Goal: Register for event/course

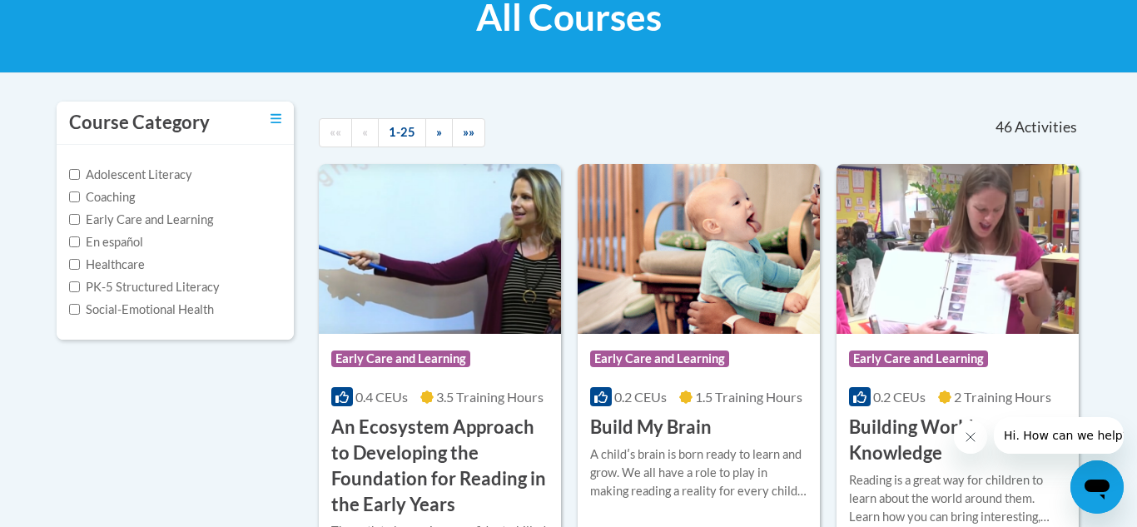
scroll to position [289, 0]
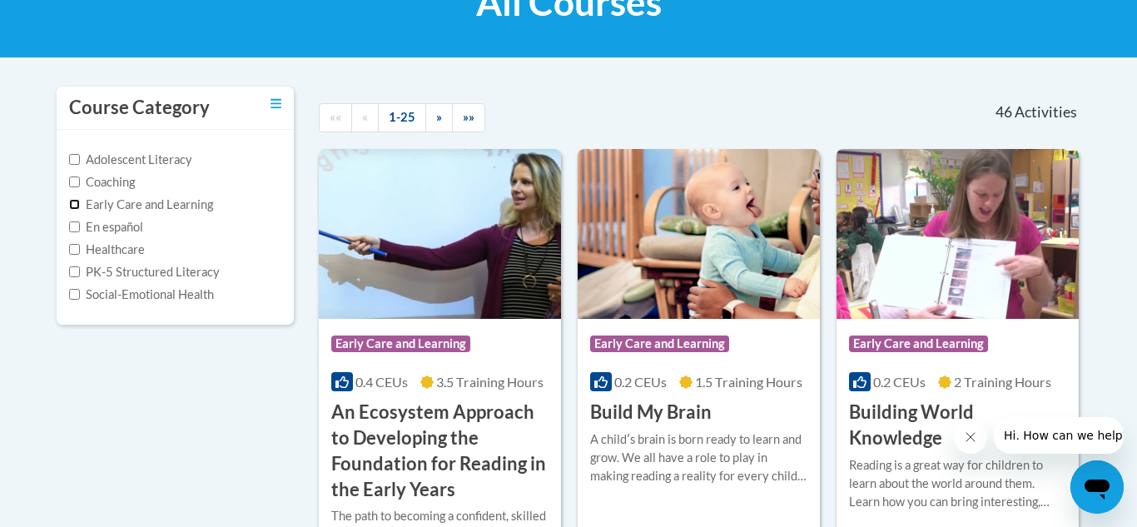
click at [75, 203] on input "Early Care and Learning" at bounding box center [74, 204] width 11 height 11
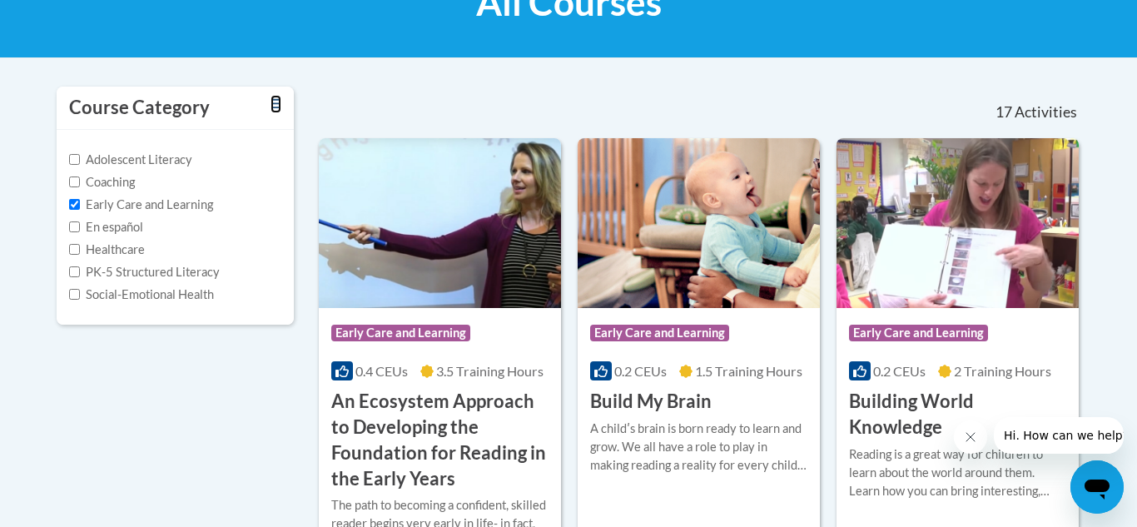
click at [277, 99] on icon "Toggle collapse" at bounding box center [276, 103] width 11 height 9
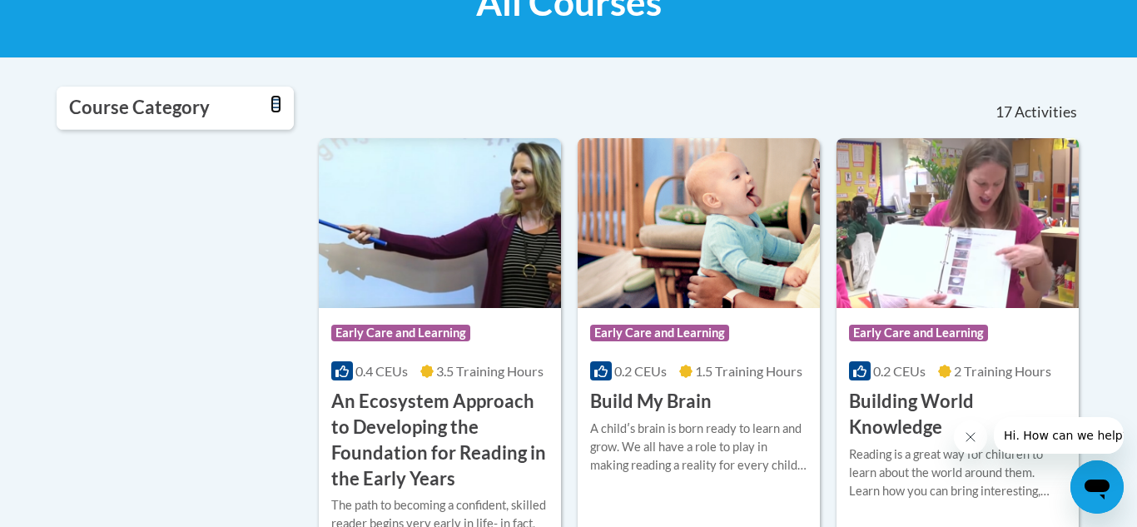
click at [277, 99] on icon "Toggle collapse" at bounding box center [276, 103] width 11 height 9
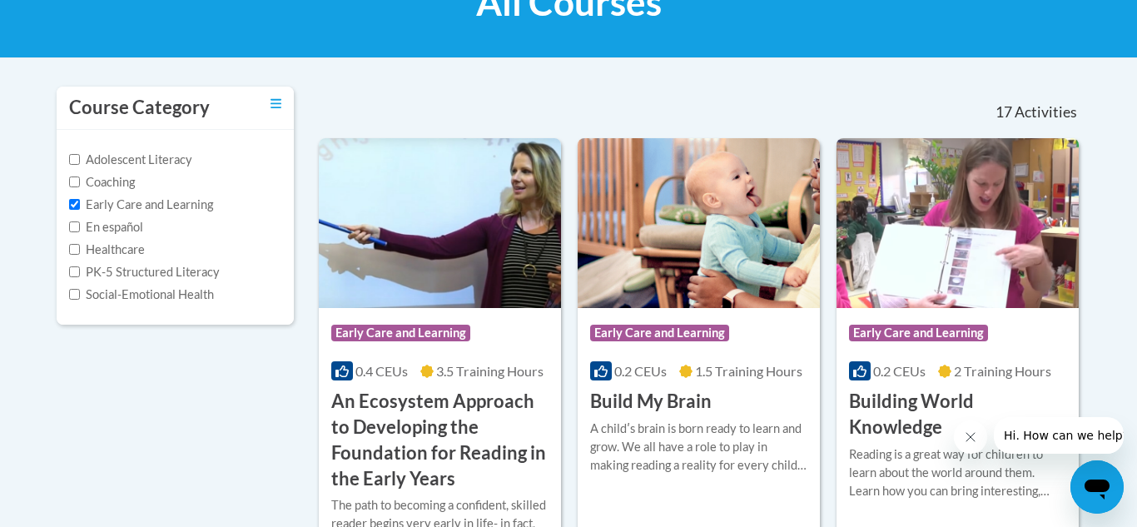
click at [181, 209] on label "Early Care and Learning" at bounding box center [141, 205] width 144 height 18
click at [80, 209] on input "Early Care and Learning" at bounding box center [74, 204] width 11 height 11
click at [181, 209] on label "Early Care and Learning" at bounding box center [141, 205] width 144 height 18
click at [80, 209] on input "Early Care and Learning" at bounding box center [74, 204] width 11 height 11
click at [181, 209] on label "Early Care and Learning" at bounding box center [141, 205] width 144 height 18
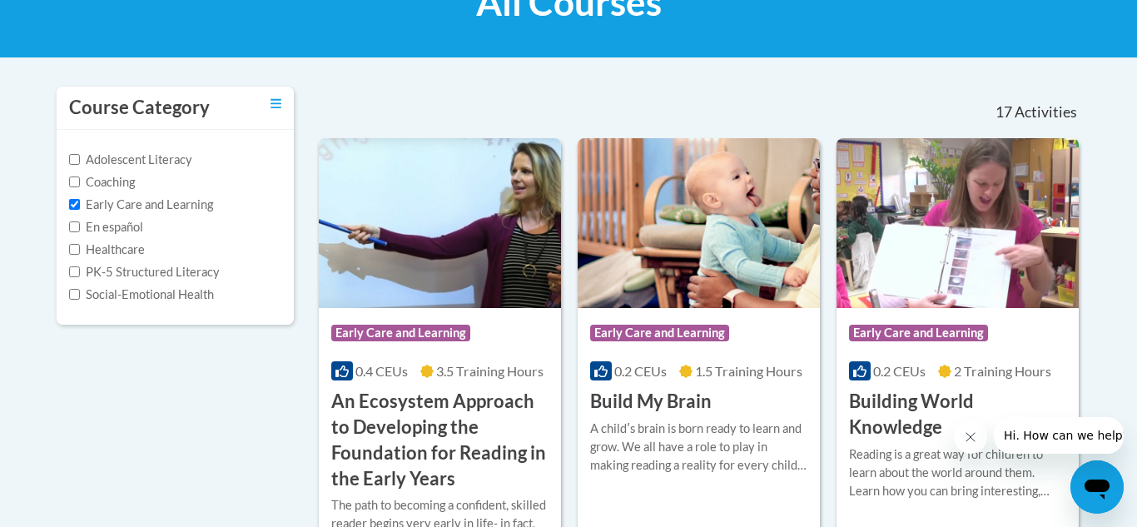
click at [80, 209] on input "Early Care and Learning" at bounding box center [74, 204] width 11 height 11
checkbox input "false"
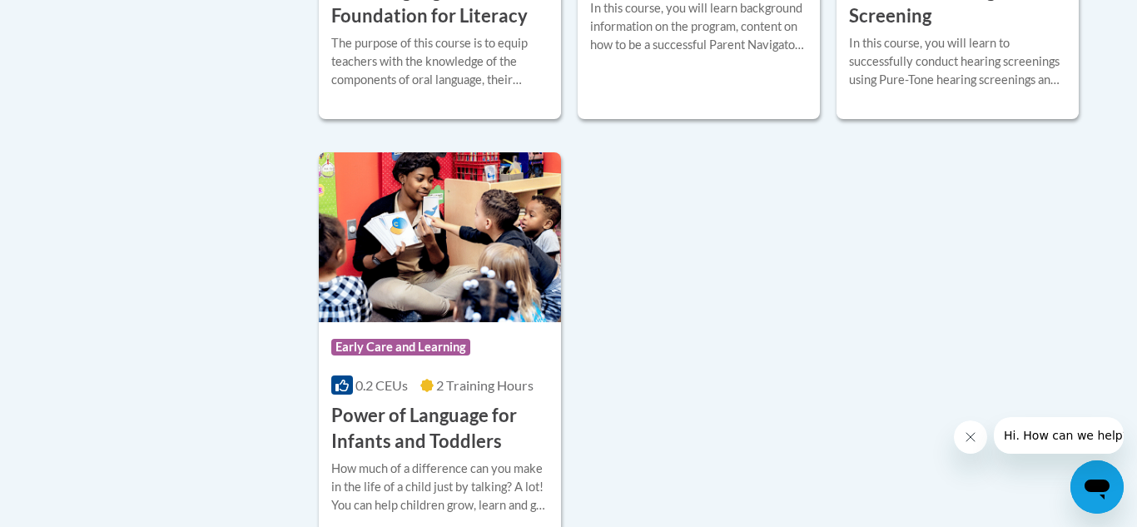
scroll to position [3879, 0]
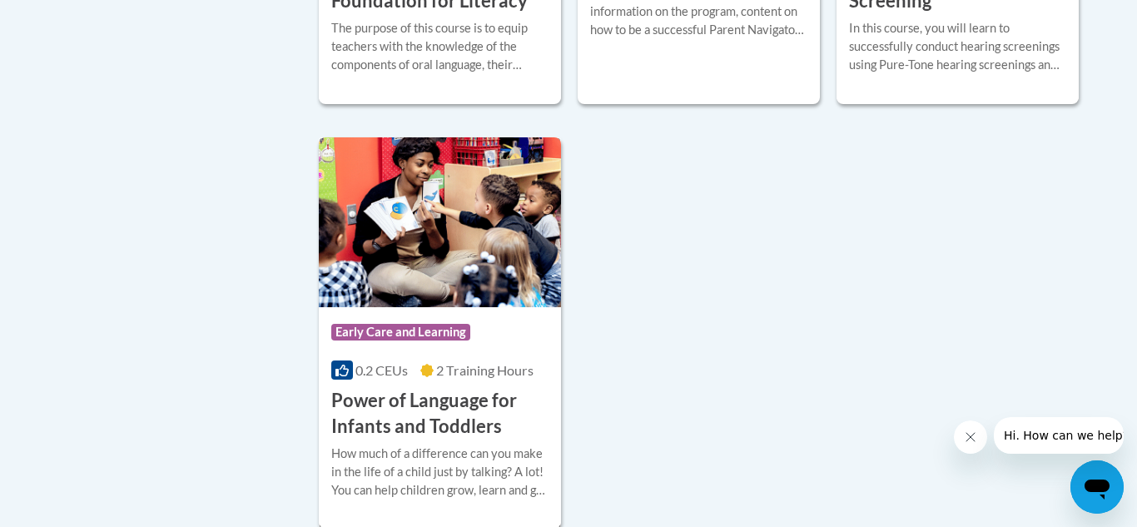
click at [475, 332] on div "Course Category: Early Care and Learning" at bounding box center [439, 334] width 217 height 37
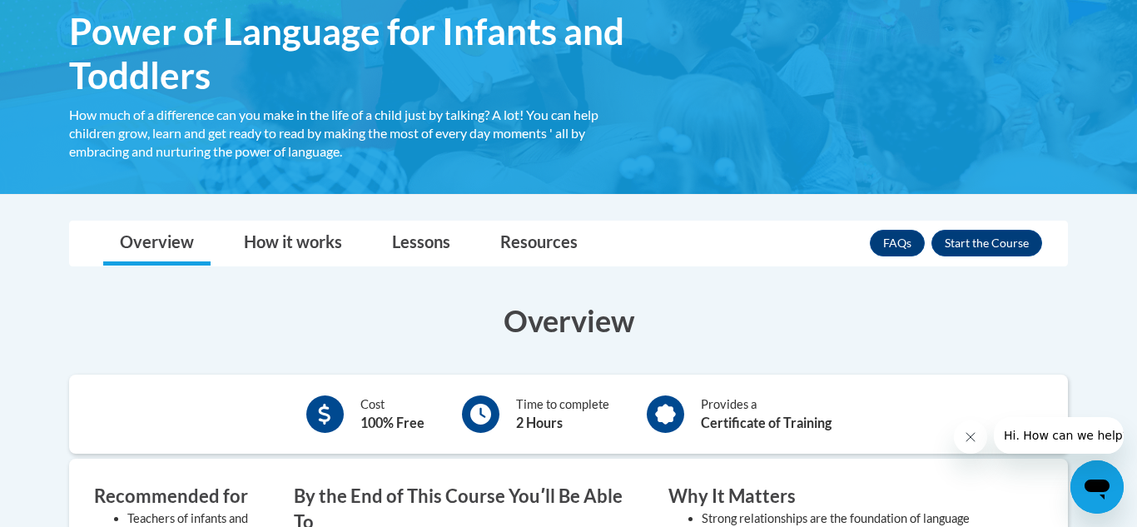
scroll to position [284, 0]
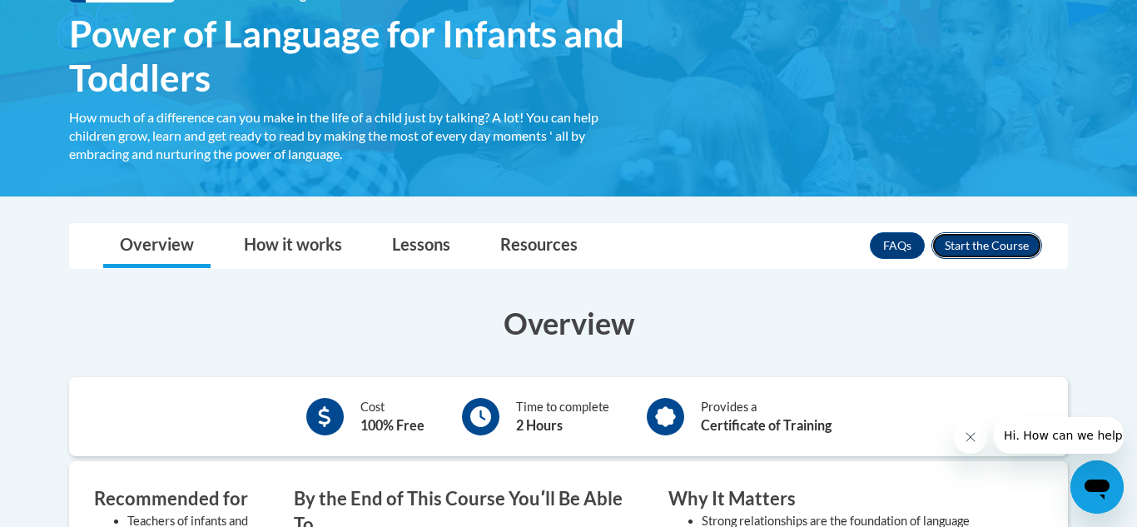
click at [978, 249] on button "Enroll" at bounding box center [987, 245] width 111 height 27
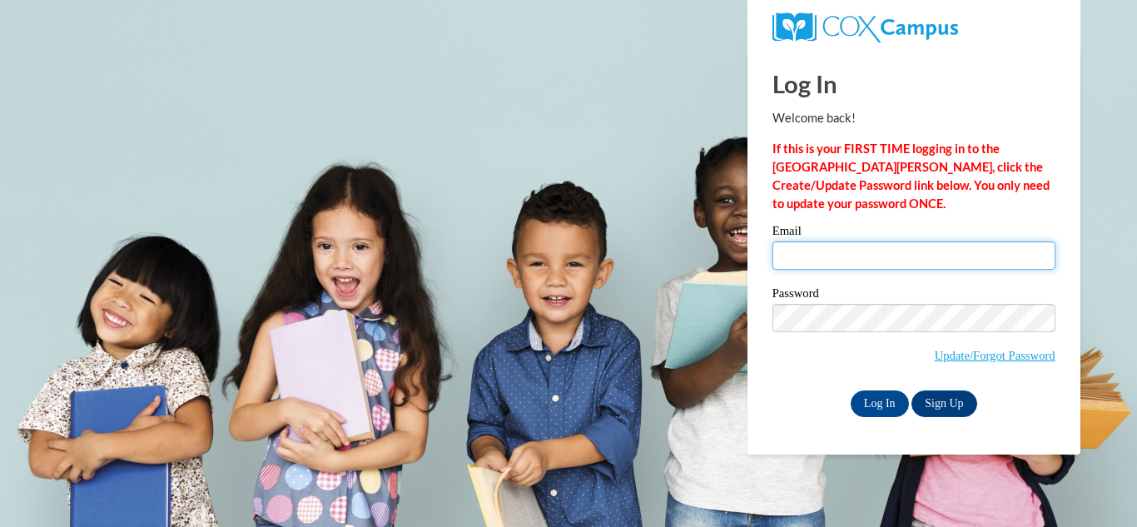
click at [885, 256] on input "Email" at bounding box center [914, 255] width 283 height 28
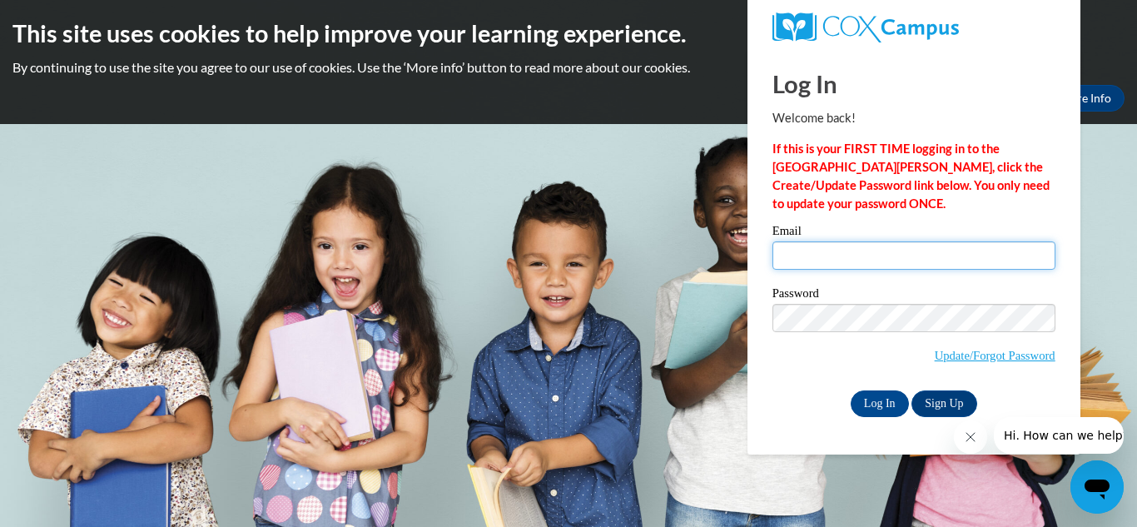
click at [839, 253] on input "Email" at bounding box center [914, 255] width 283 height 28
type input "[EMAIL_ADDRESS][DOMAIN_NAME]"
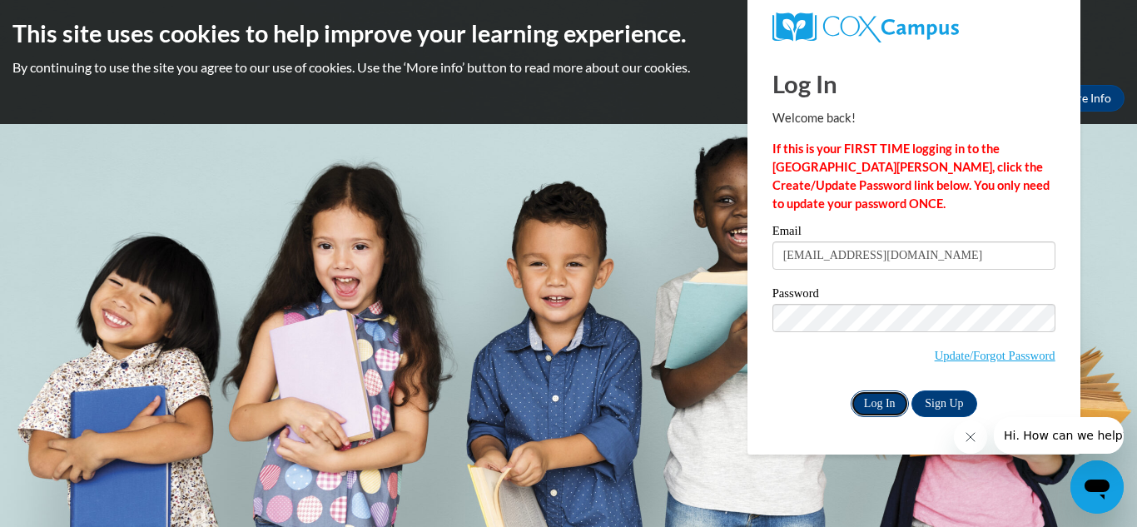
click at [882, 408] on input "Log In" at bounding box center [880, 403] width 58 height 27
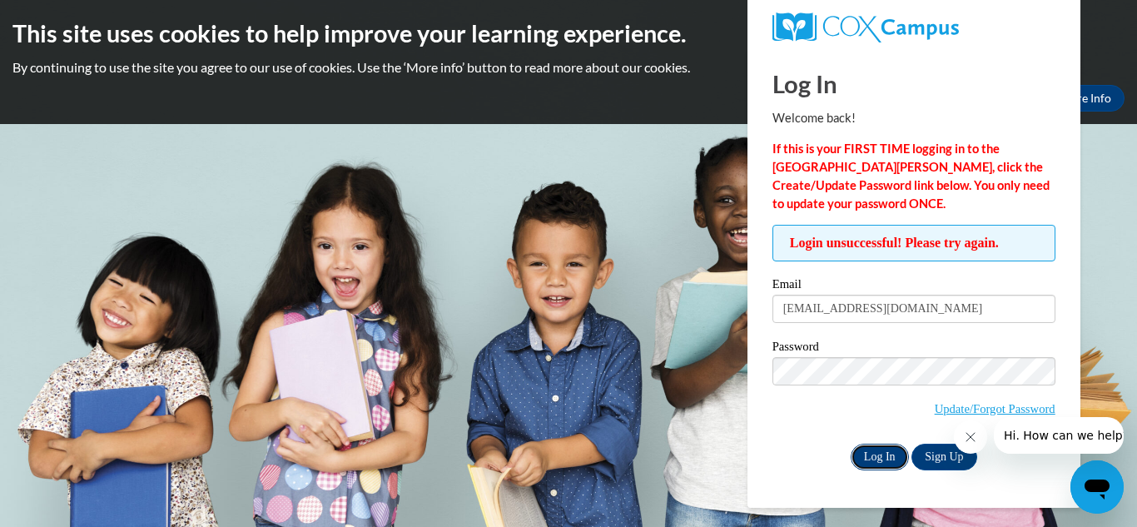
click at [885, 447] on input "Log In" at bounding box center [880, 457] width 58 height 27
click at [993, 410] on link "Update/Forgot Password" at bounding box center [995, 408] width 121 height 13
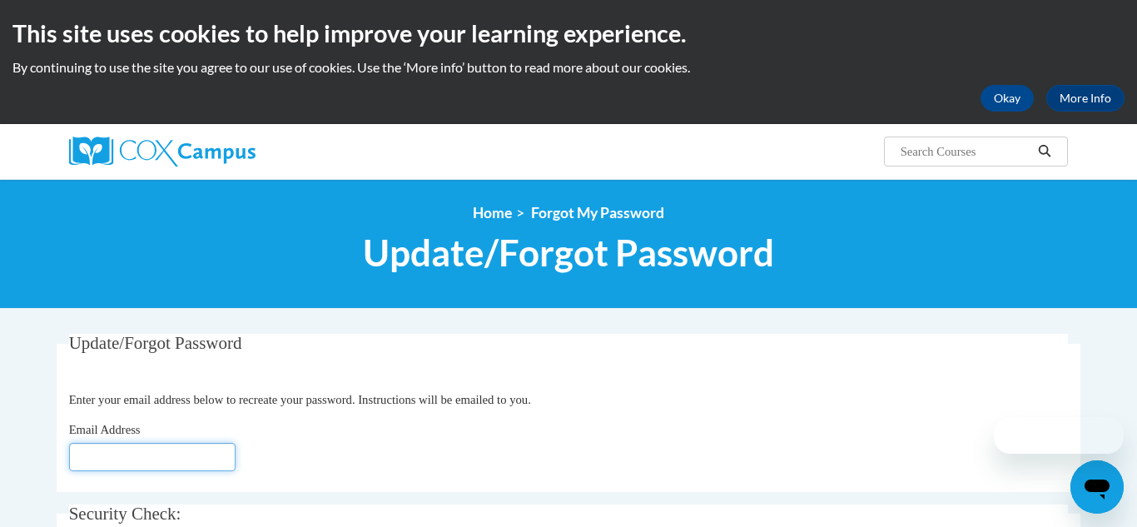
click at [122, 454] on input "Email Address" at bounding box center [152, 457] width 166 height 28
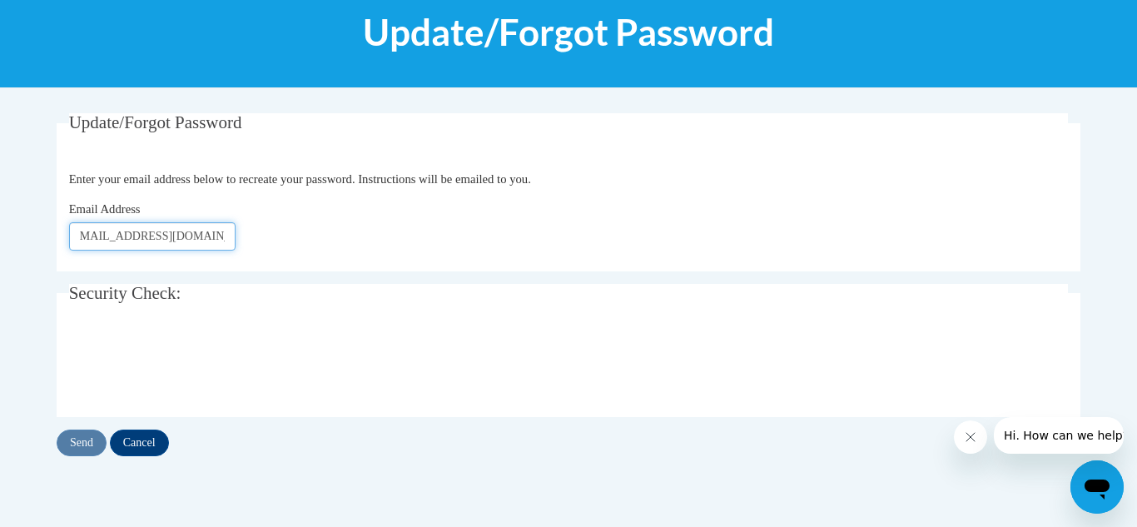
scroll to position [243, 0]
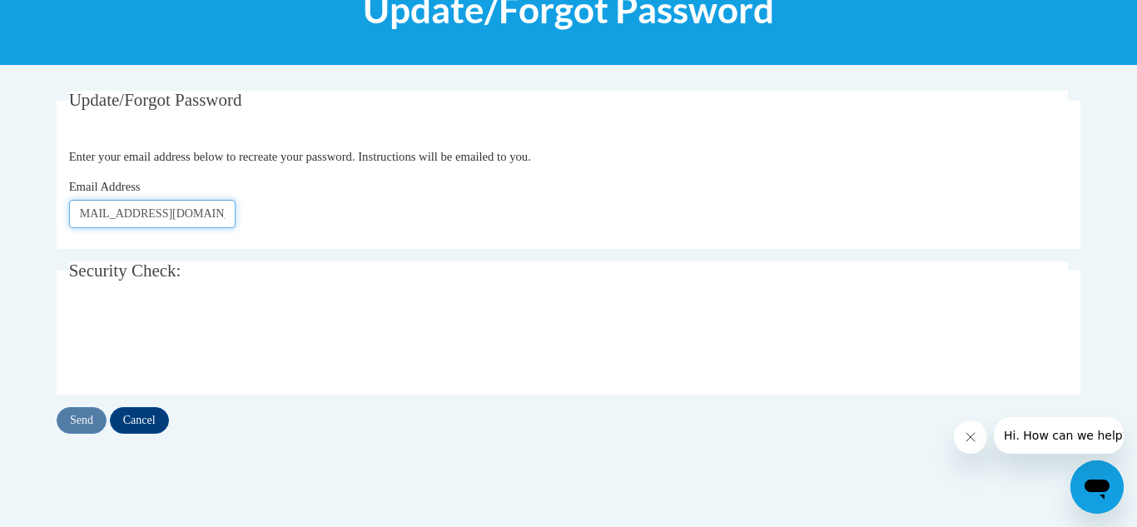
type input "[EMAIL_ADDRESS][DOMAIN_NAME]"
click at [80, 413] on input "Send" at bounding box center [82, 420] width 50 height 27
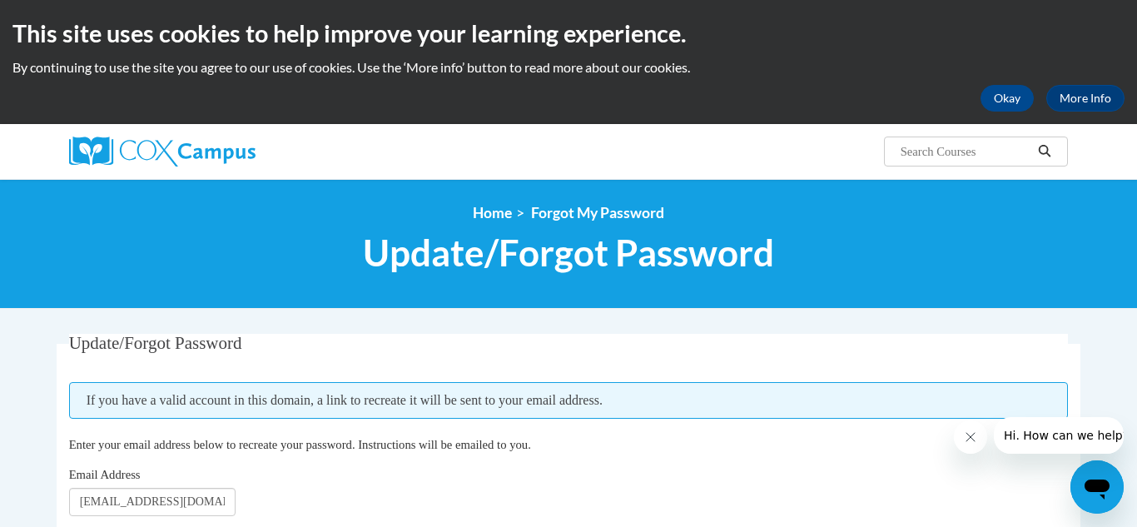
click at [1061, 370] on fieldset "Update/Forgot Password Please enter your email address If you have a valid acco…" at bounding box center [569, 435] width 1024 height 203
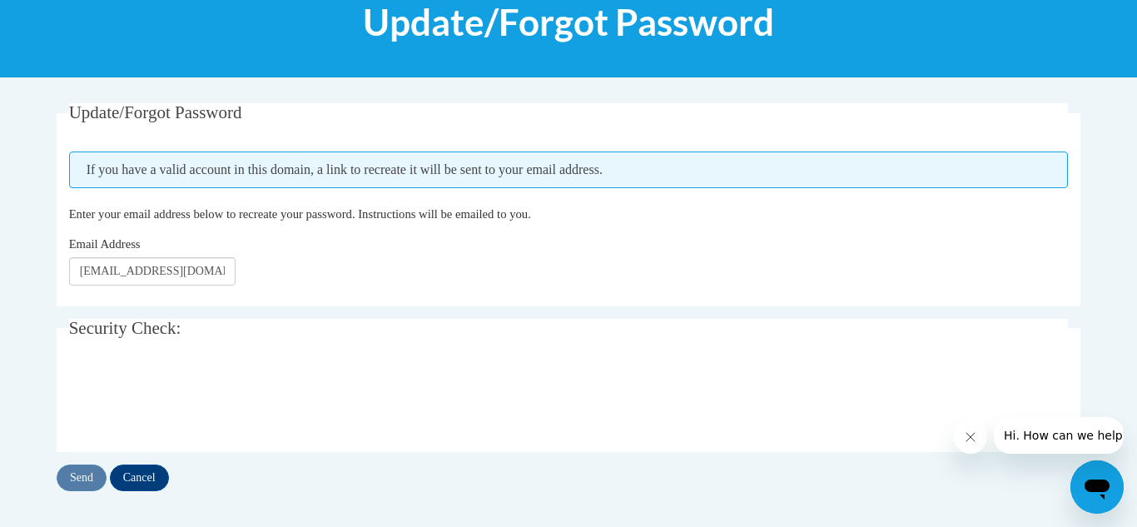
scroll to position [233, 0]
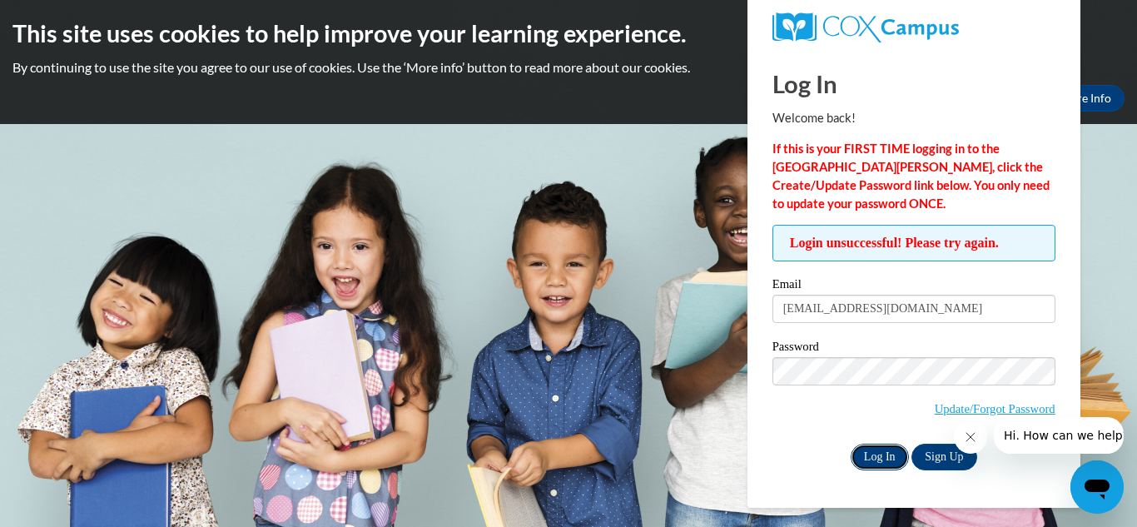
click at [887, 456] on input "Log In" at bounding box center [880, 457] width 58 height 27
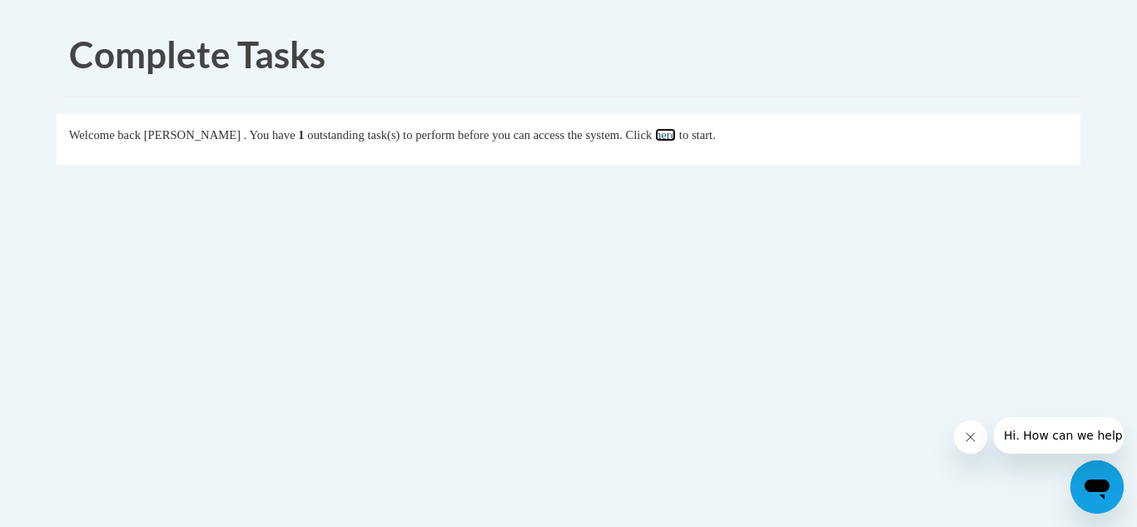
click at [676, 137] on link "here" at bounding box center [665, 134] width 21 height 13
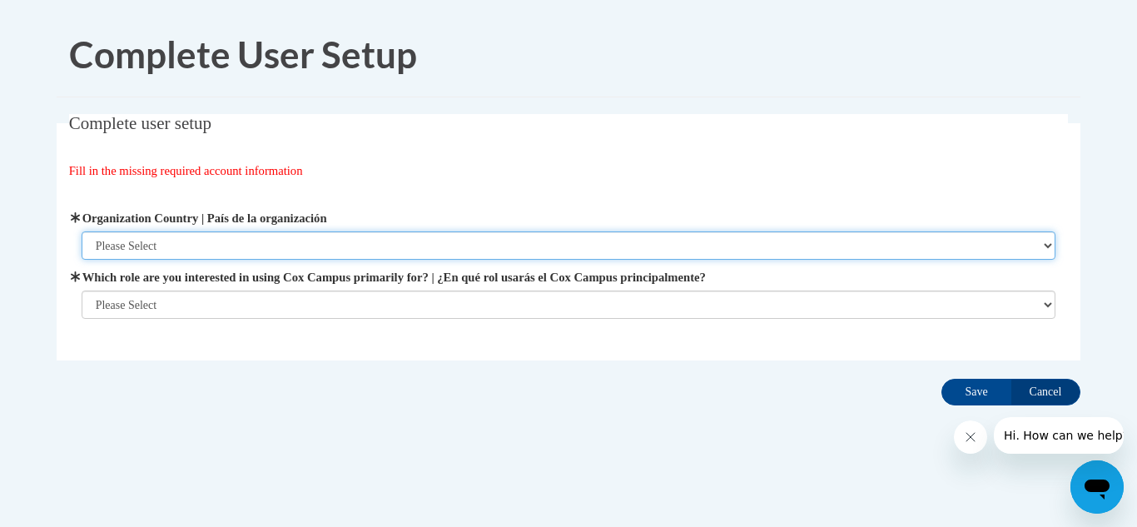
click at [183, 241] on select "Please Select [GEOGRAPHIC_DATA] | [GEOGRAPHIC_DATA] Outside of [GEOGRAPHIC_DATA…" at bounding box center [569, 245] width 975 height 28
select select "ad49bcad-a171-4b2e-b99c-48b446064914"
click at [82, 231] on select "Please Select [GEOGRAPHIC_DATA] | [GEOGRAPHIC_DATA] Outside of [GEOGRAPHIC_DATA…" at bounding box center [569, 245] width 975 height 28
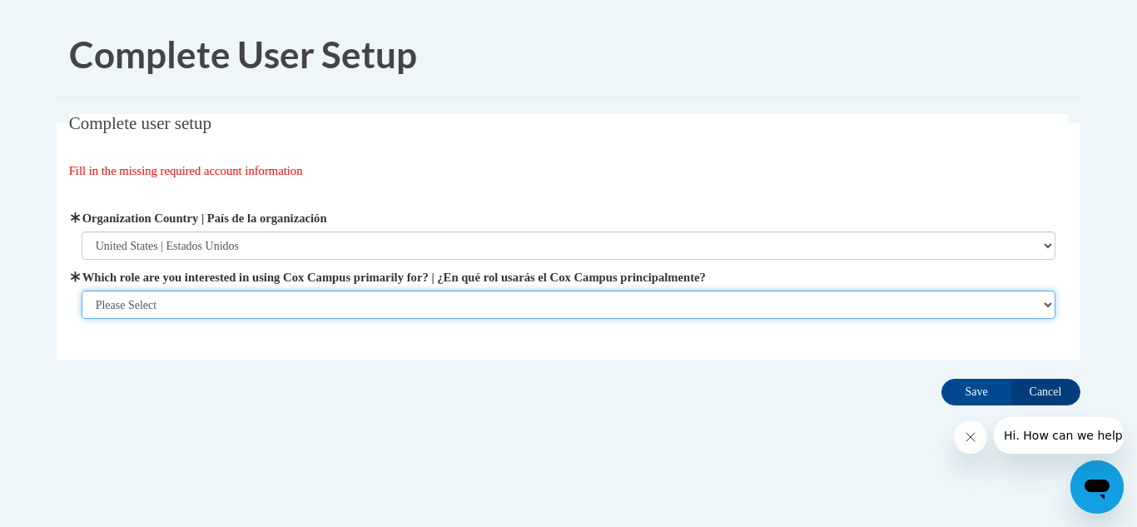
click at [161, 303] on select "Please Select College/University | Colegio/Universidad Community/Nonprofit Part…" at bounding box center [569, 305] width 975 height 28
select select "fbf2d438-af2f-41f8-98f1-81c410e29de3"
click at [82, 319] on select "Please Select College/University | Colegio/Universidad Community/Nonprofit Part…" at bounding box center [569, 305] width 975 height 28
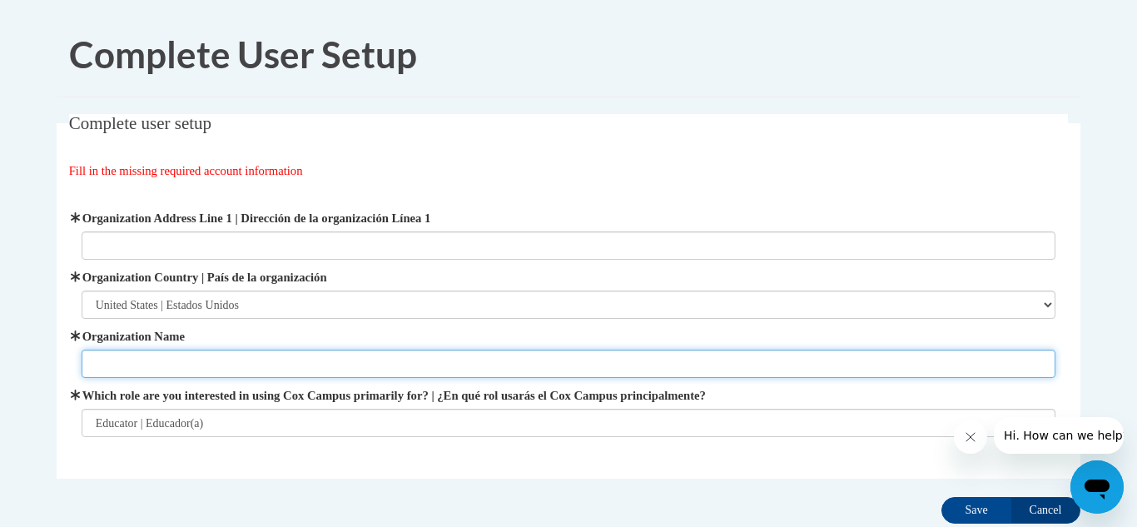
click at [146, 366] on input "Organization Name" at bounding box center [569, 364] width 975 height 28
type input "trices"
type input "triceps Home away from home"
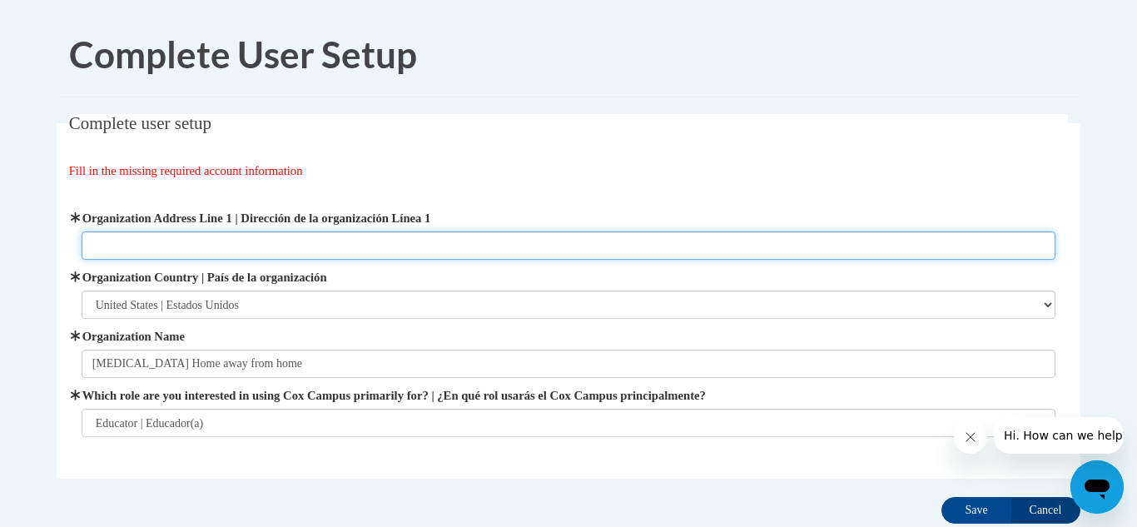
click at [99, 244] on input "Organization Address Line 1 | Dirección de la organización Línea 1" at bounding box center [569, 245] width 975 height 28
type input "2687 wheat field drive"
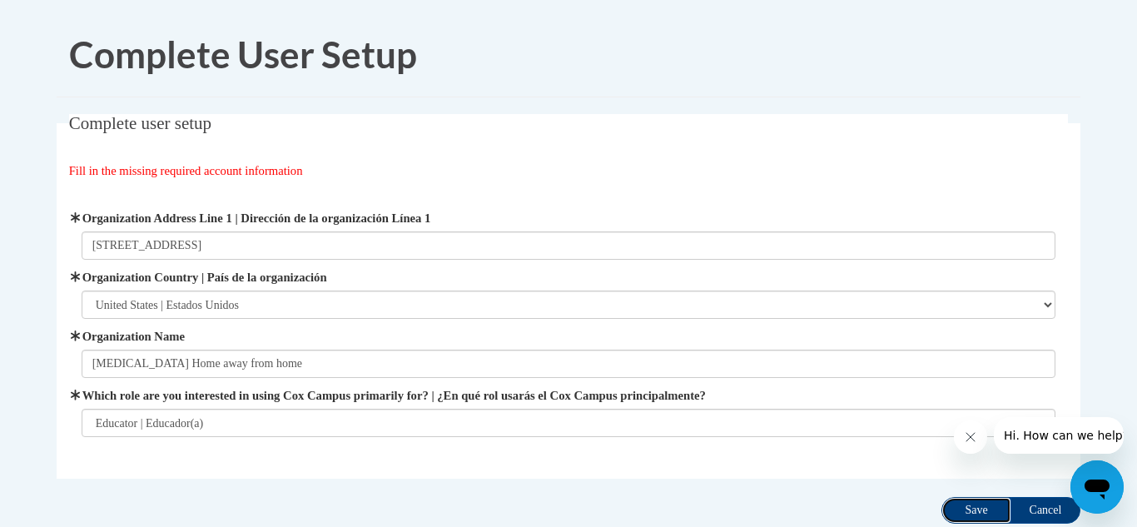
click at [976, 517] on input "Save" at bounding box center [977, 510] width 70 height 27
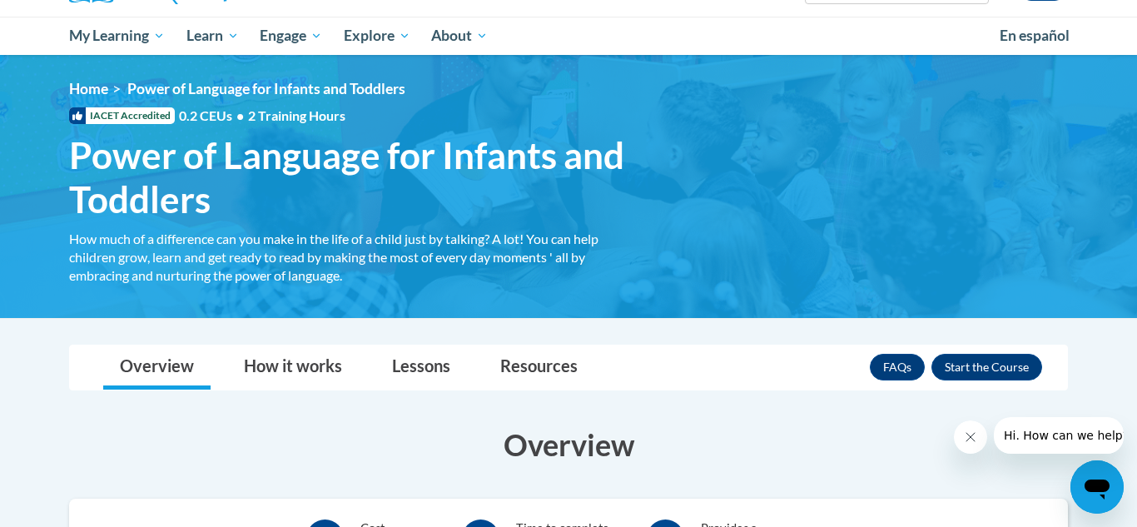
scroll to position [167, 0]
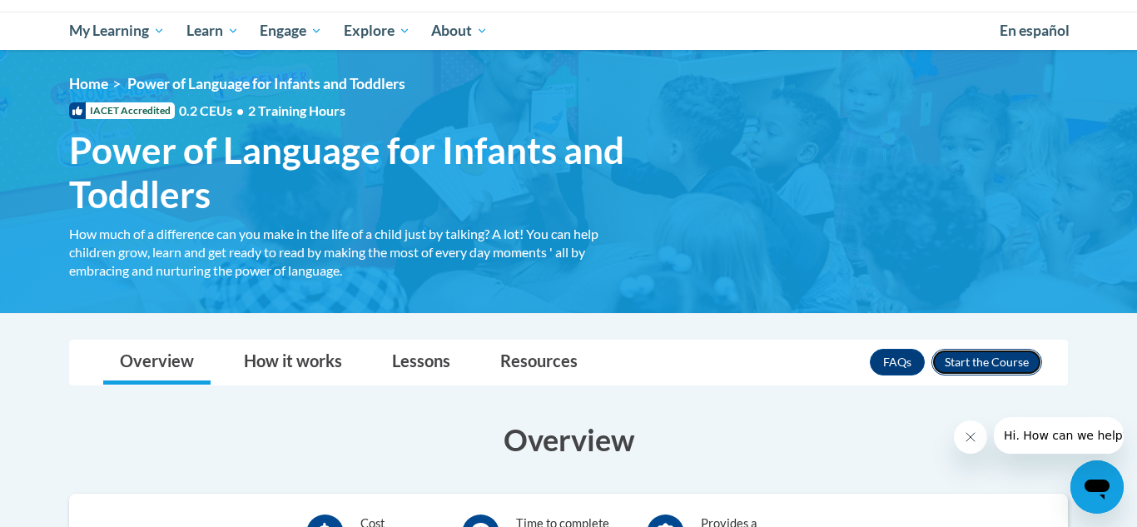
click at [983, 358] on button "Enroll" at bounding box center [987, 362] width 111 height 27
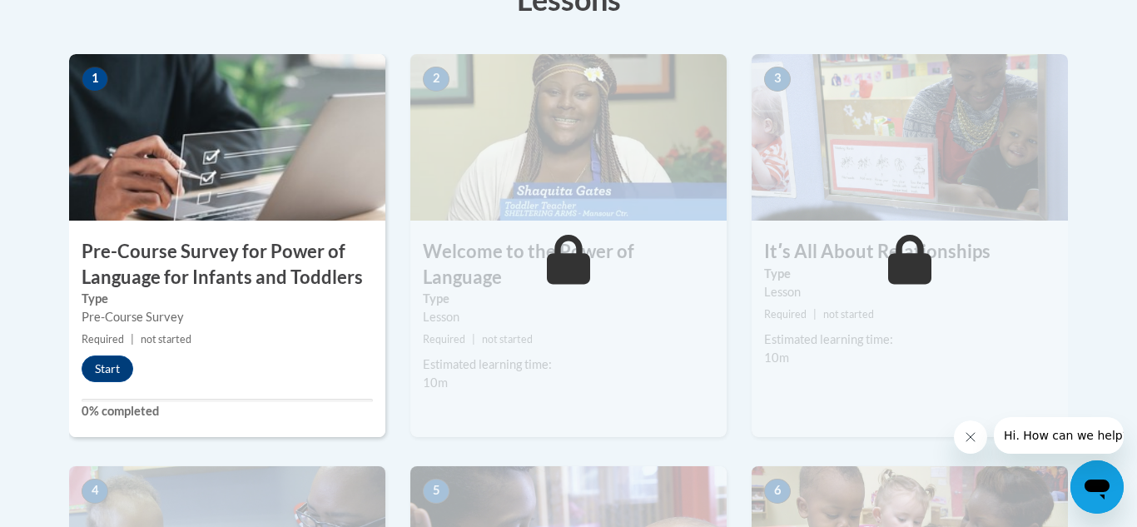
scroll to position [514, 0]
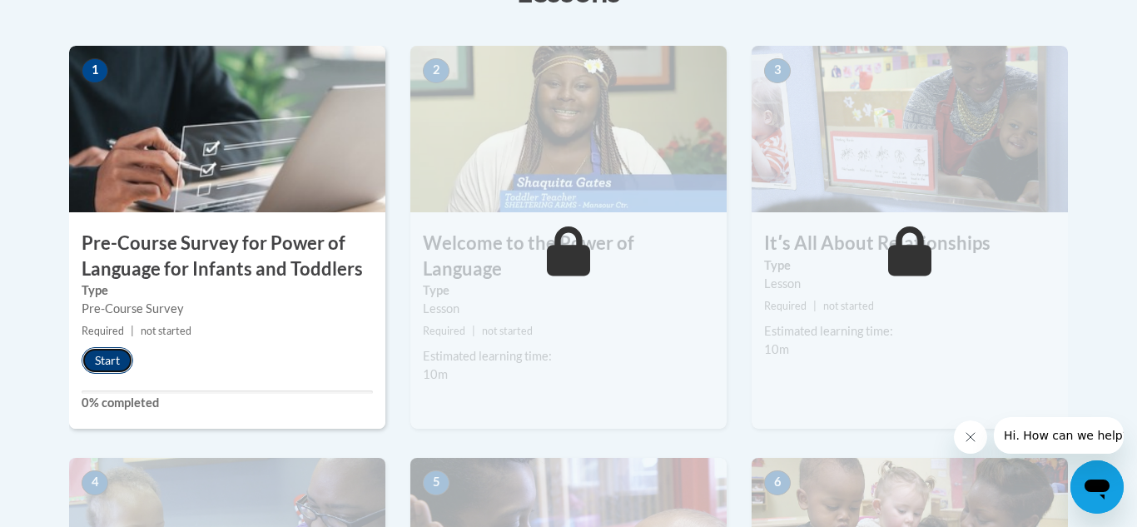
click at [107, 356] on button "Start" at bounding box center [108, 360] width 52 height 27
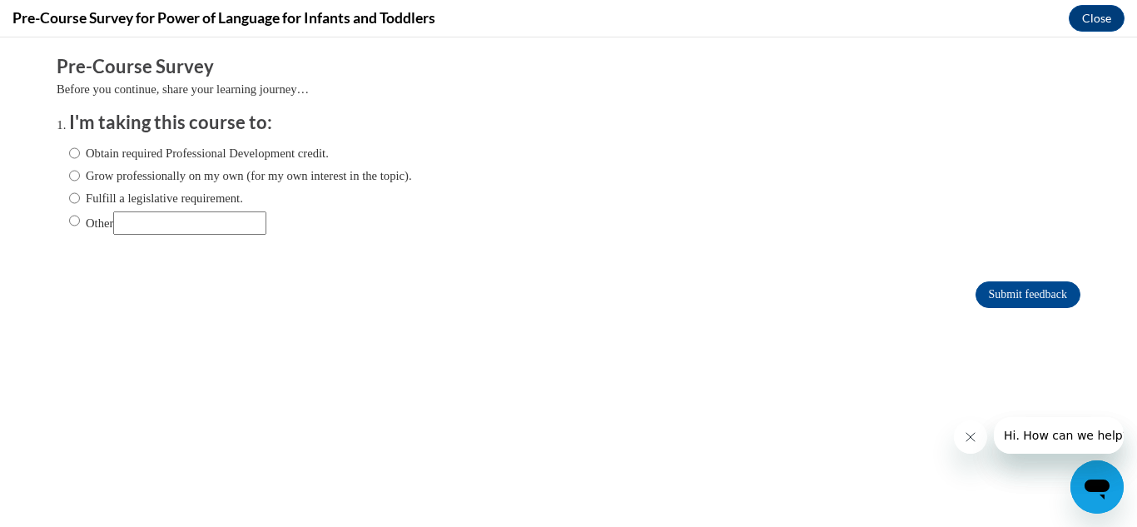
scroll to position [0, 0]
click at [79, 153] on input "Obtain required Professional Development credit." at bounding box center [74, 153] width 11 height 18
radio input "true"
click at [1010, 296] on input "Submit feedback" at bounding box center [1028, 294] width 105 height 27
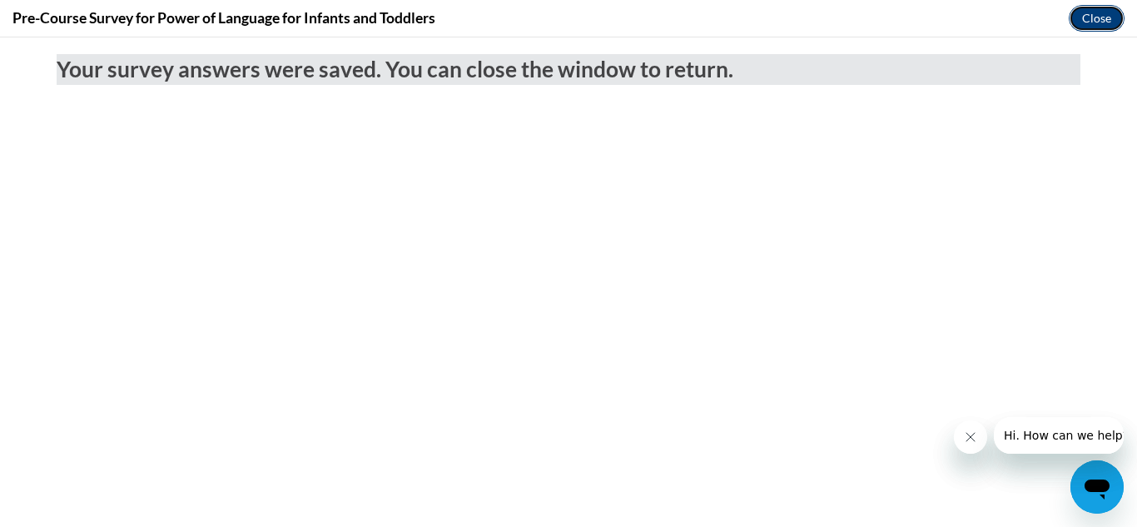
click at [1091, 22] on button "Close" at bounding box center [1097, 18] width 56 height 27
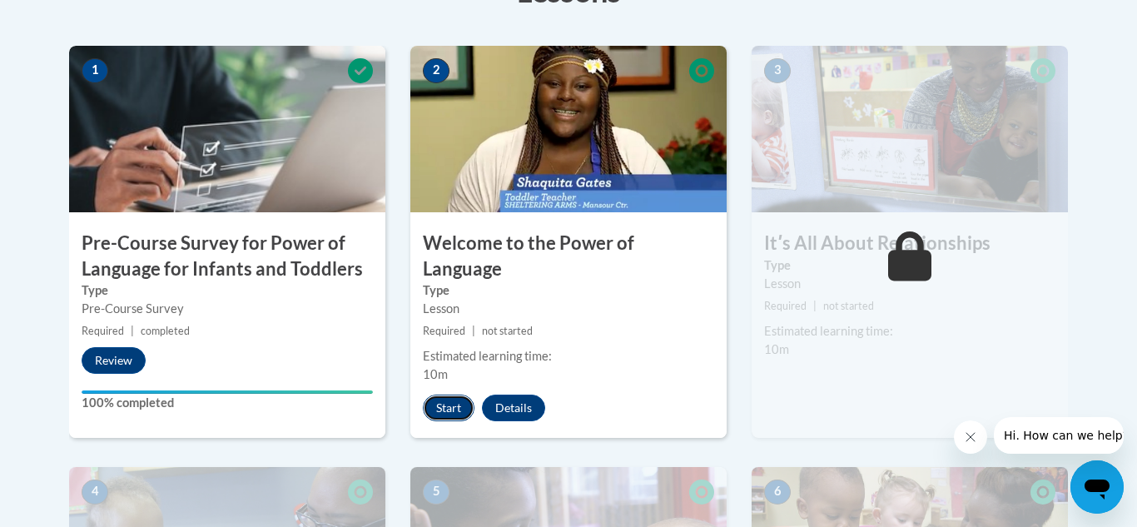
click at [445, 395] on button "Start" at bounding box center [449, 408] width 52 height 27
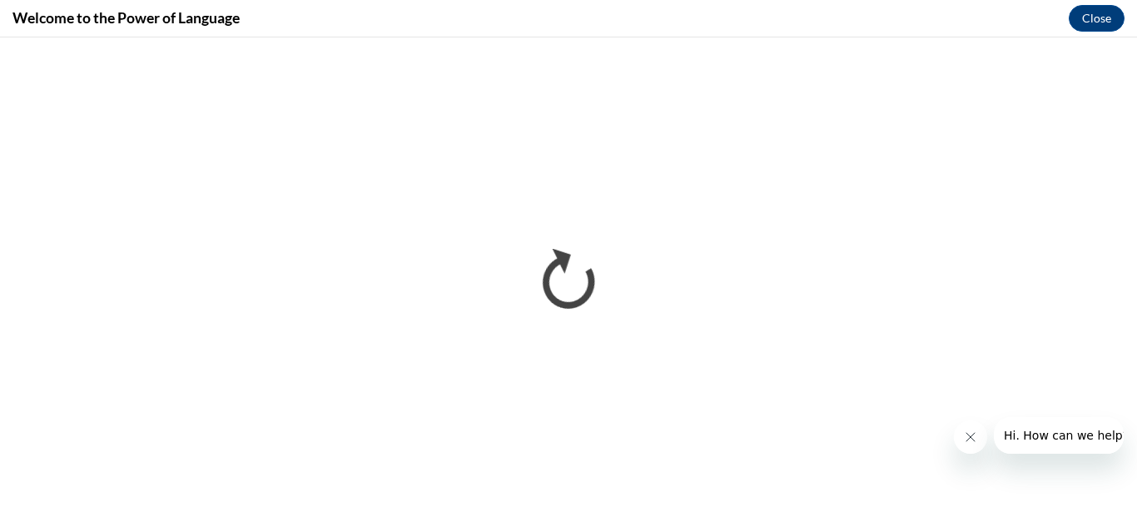
click at [969, 438] on icon "Close message from company" at bounding box center [970, 437] width 8 height 8
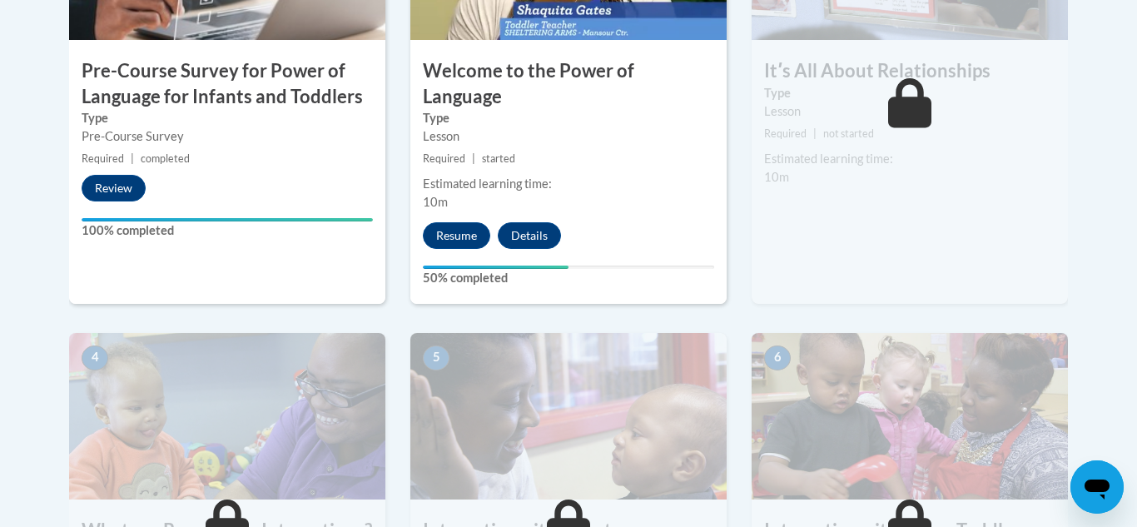
scroll to position [690, 0]
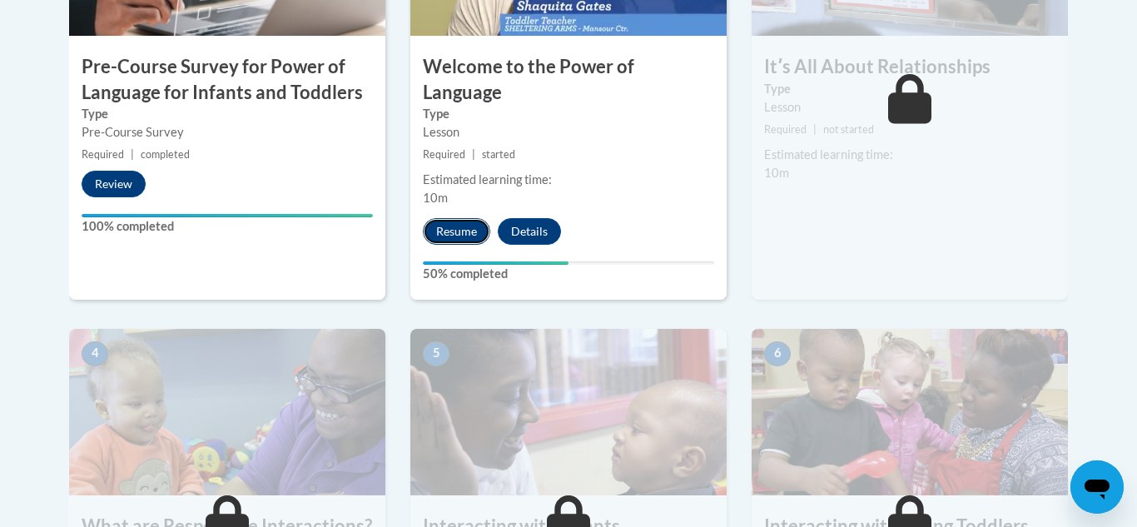
click at [445, 218] on button "Resume" at bounding box center [456, 231] width 67 height 27
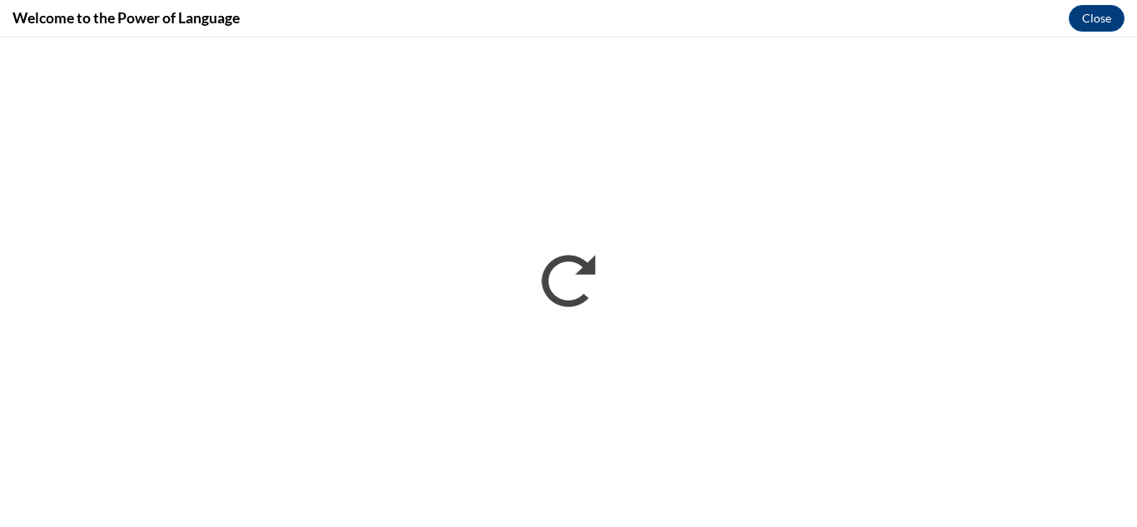
scroll to position [0, 0]
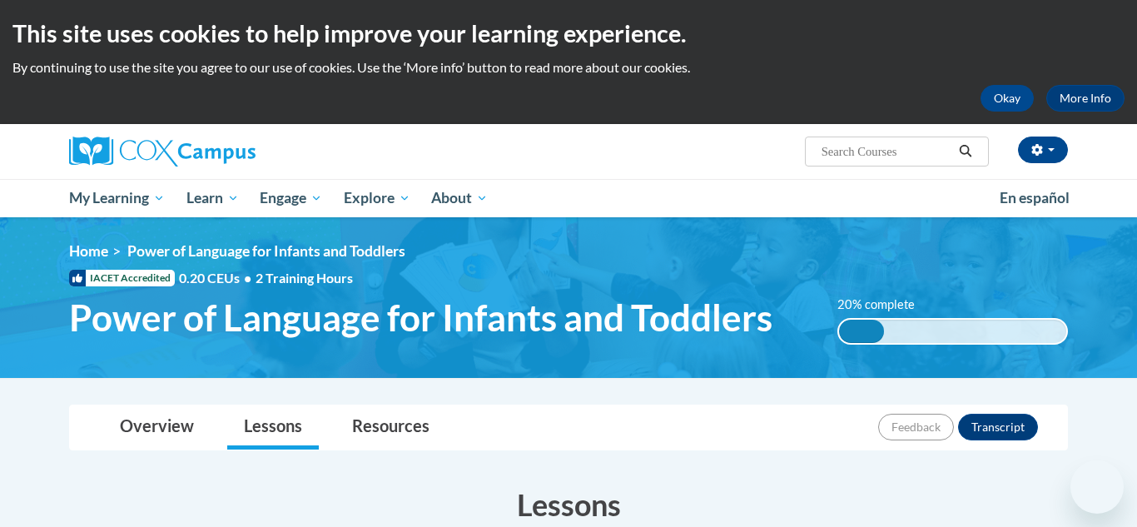
click at [954, 331] on div "20% complete 0.001%" at bounding box center [952, 331] width 231 height 27
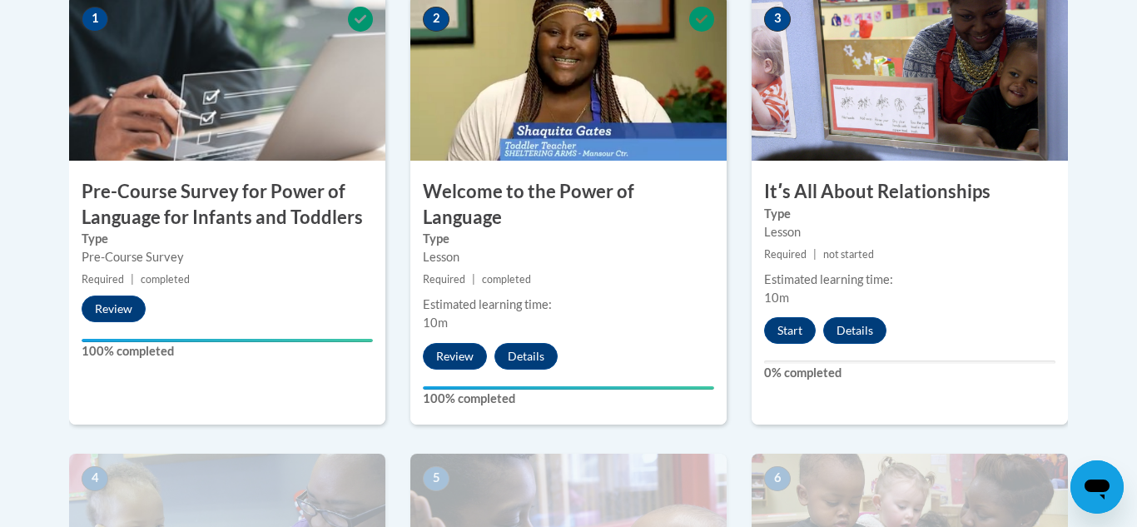
scroll to position [574, 0]
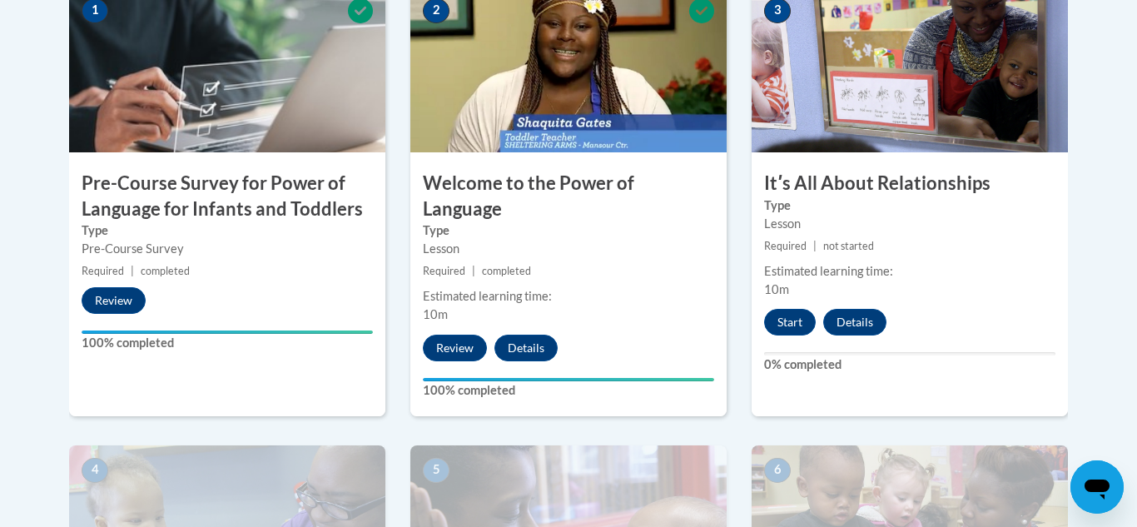
click at [787, 337] on div "3 Itʹs All About Relationships Type Lesson Required | not started Estimated lea…" at bounding box center [910, 201] width 316 height 430
click at [785, 325] on button "Start" at bounding box center [790, 322] width 52 height 27
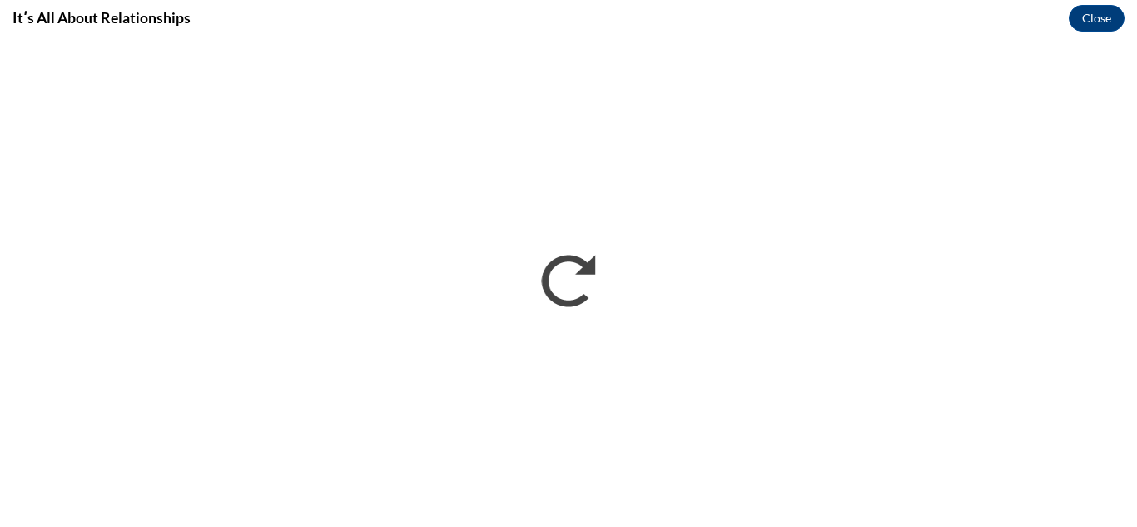
scroll to position [0, 0]
click at [1133, 25] on div "Itʹs All About Relationships Close" at bounding box center [568, 18] width 1137 height 37
click at [999, 15] on div "Itʹs All About Relationships Close" at bounding box center [568, 18] width 1137 height 37
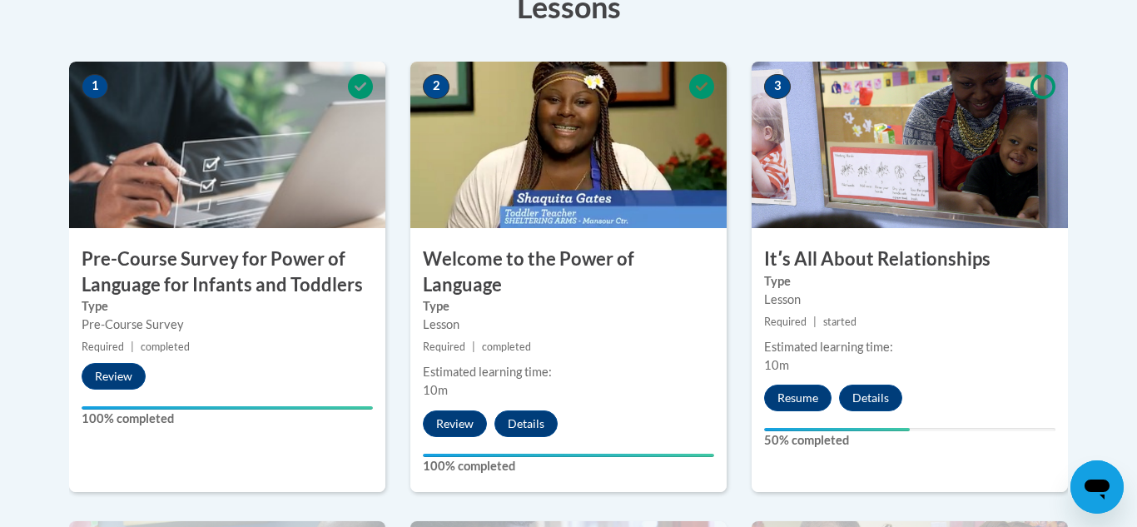
scroll to position [509, 0]
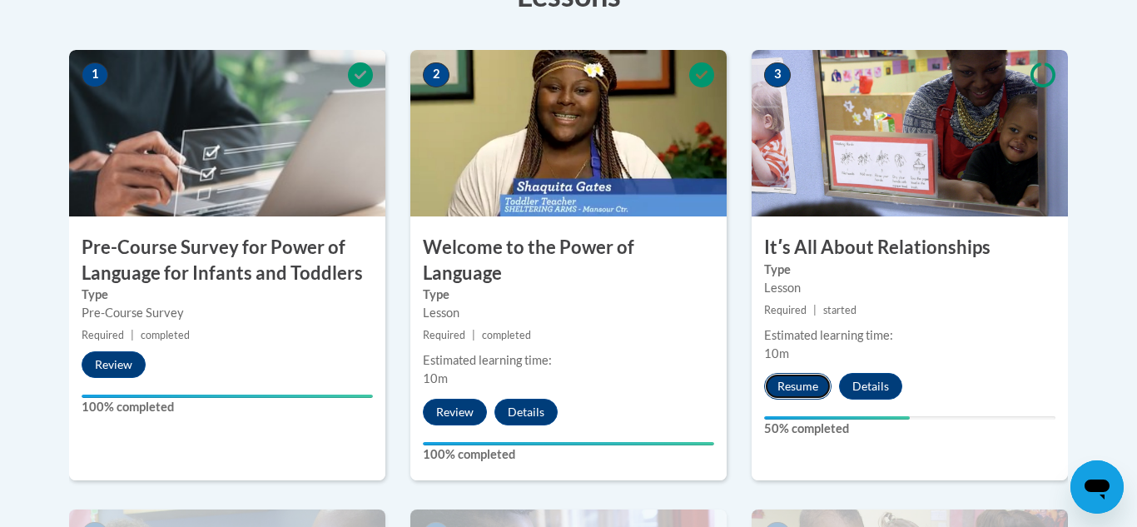
click at [809, 390] on button "Resume" at bounding box center [797, 386] width 67 height 27
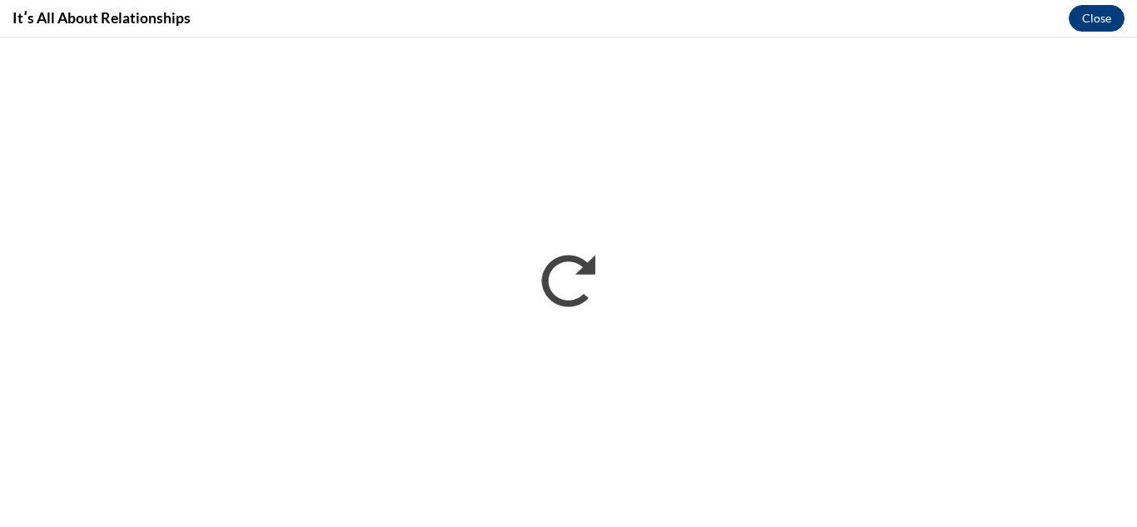
scroll to position [0, 0]
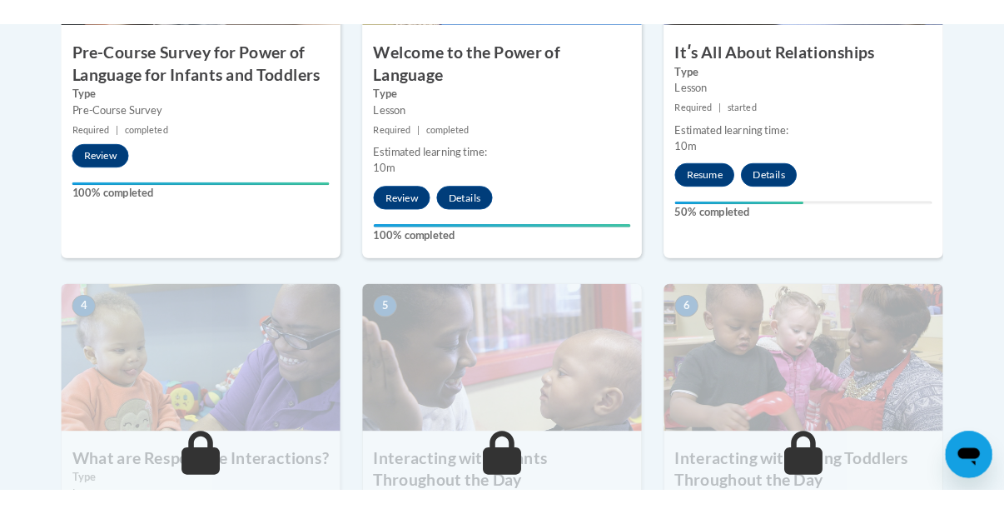
scroll to position [717, 0]
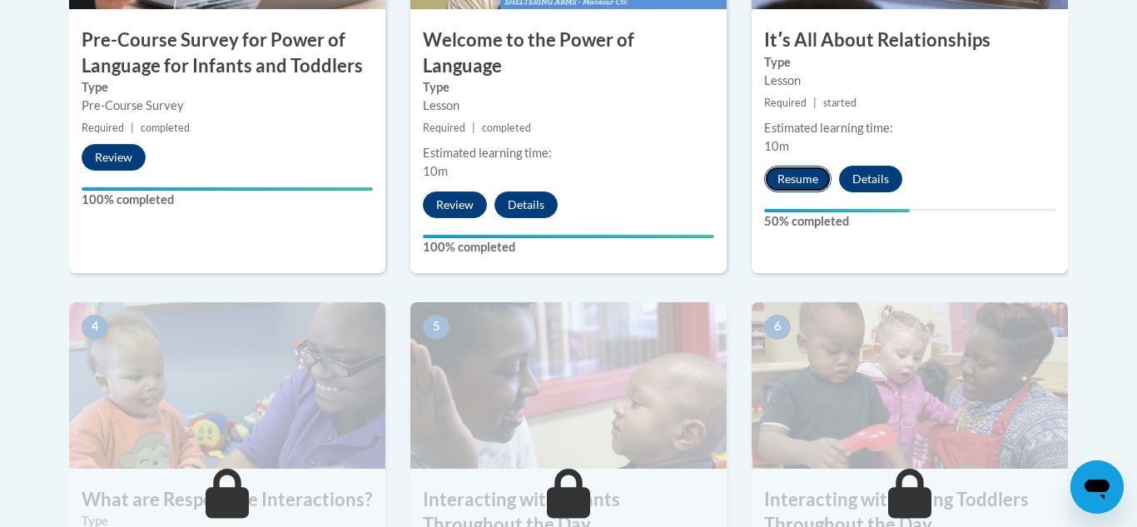
click at [796, 168] on button "Resume" at bounding box center [797, 179] width 67 height 27
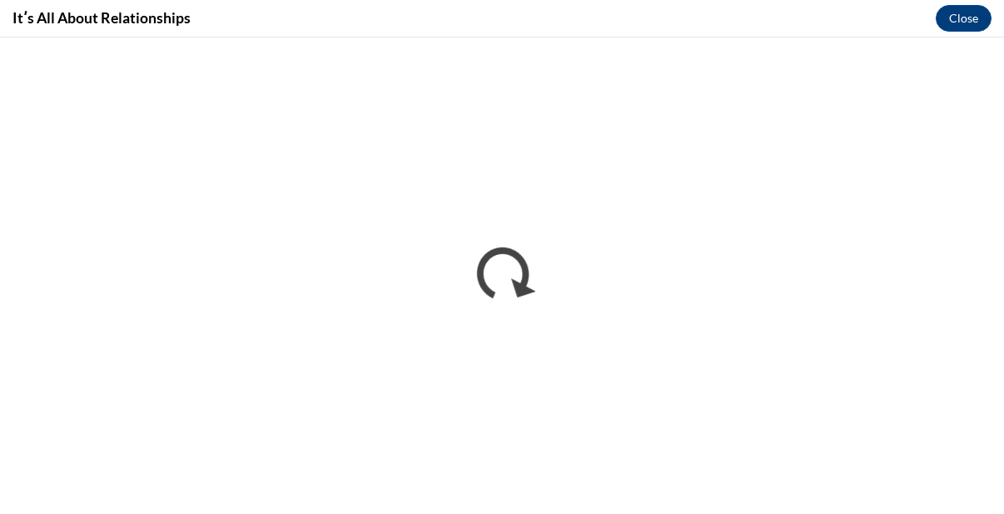
scroll to position [0, 0]
click at [868, 15] on div "Itʹs All About Relationships Close" at bounding box center [502, 18] width 1004 height 37
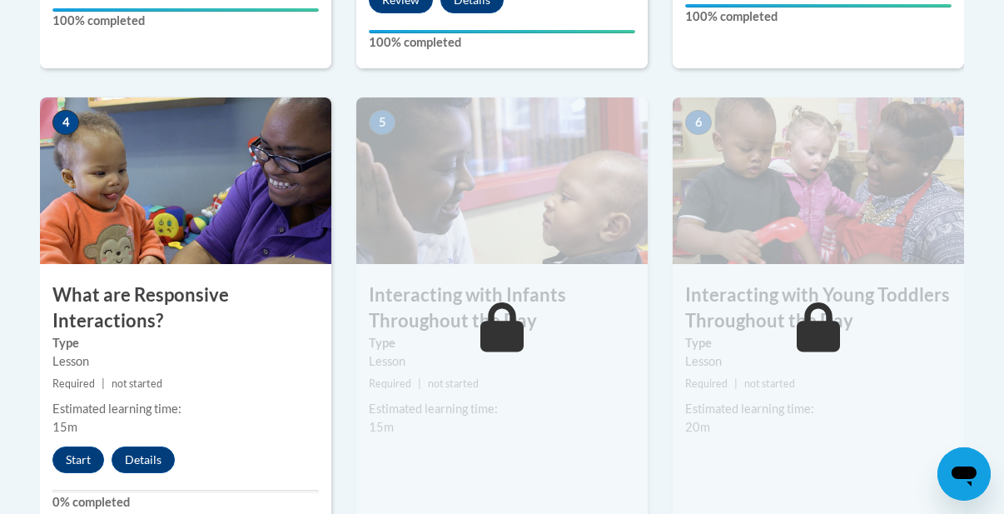
scroll to position [964, 0]
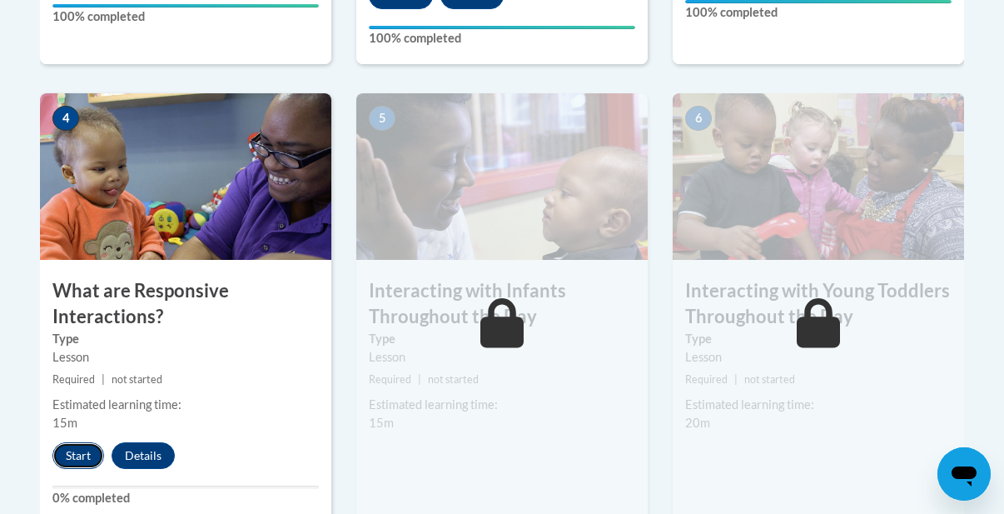
click at [67, 459] on button "Start" at bounding box center [78, 455] width 52 height 27
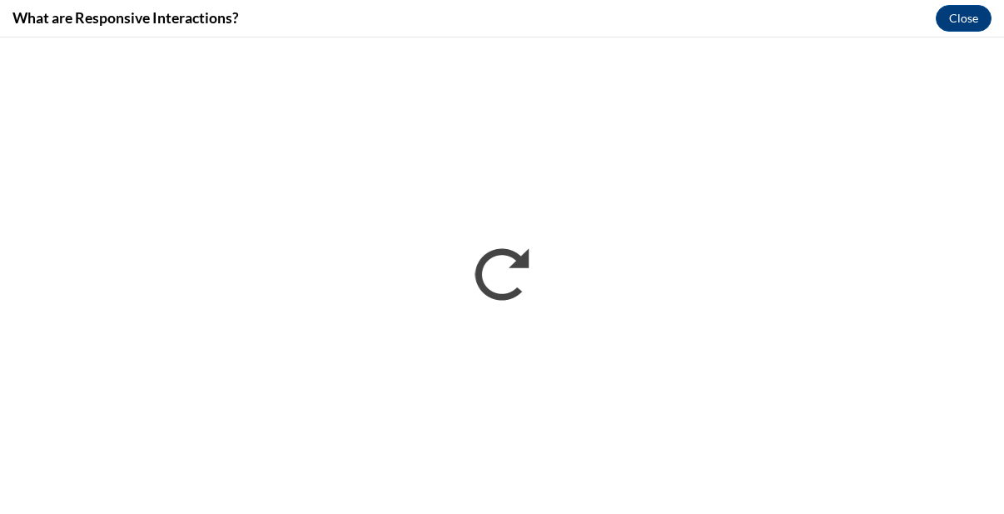
scroll to position [0, 0]
